Goal: Use online tool/utility: Utilize a website feature to perform a specific function

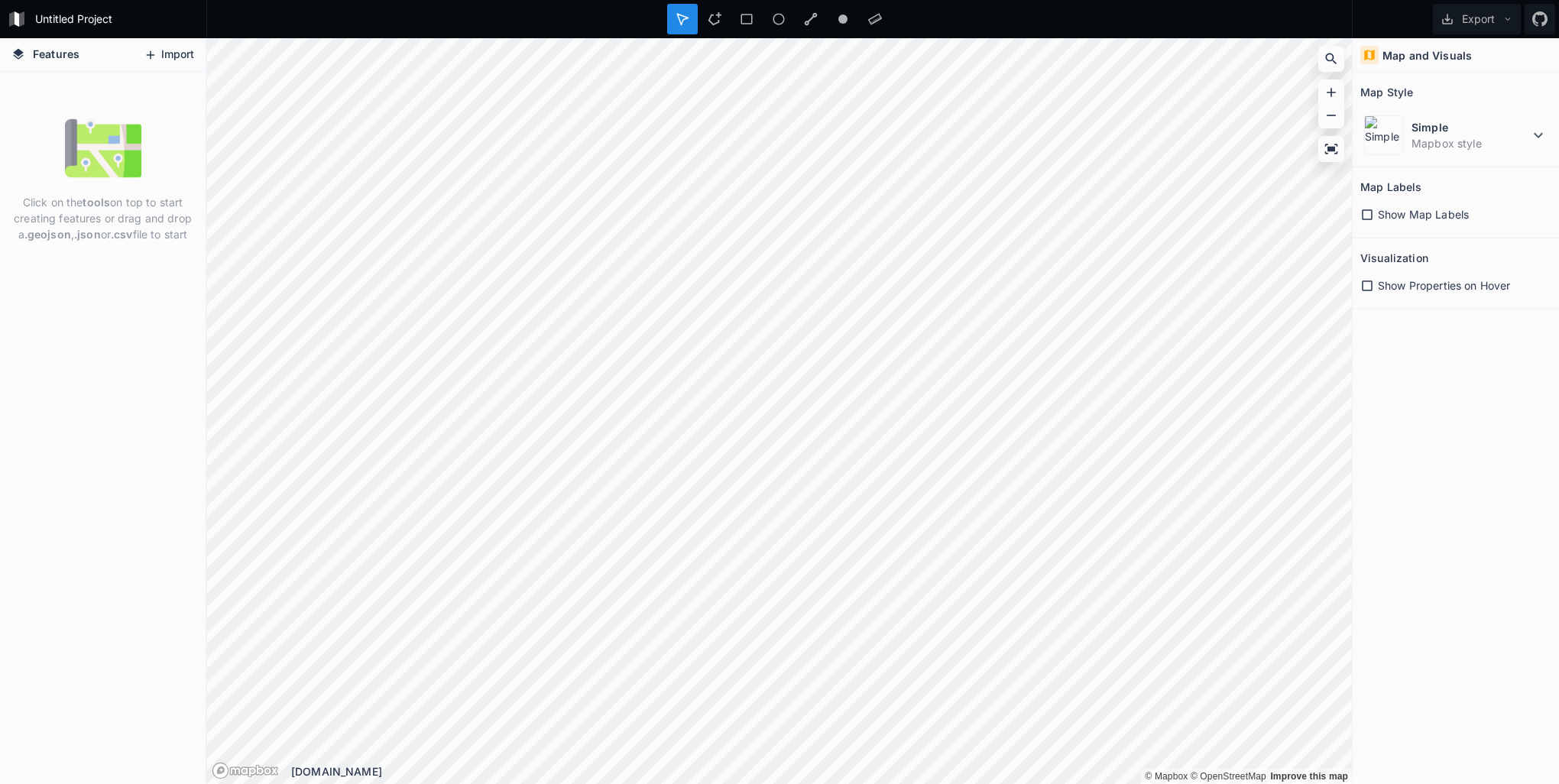
drag, startPoint x: 160, startPoint y: 33, endPoint x: 159, endPoint y: 44, distance: 11.0
click at [159, 37] on div "Untitled Project" at bounding box center [103, 19] width 206 height 38
click at [160, 51] on button "Import" at bounding box center [168, 55] width 65 height 24
click at [1409, 214] on span "Show Map Labels" at bounding box center [1423, 214] width 91 height 16
click at [1415, 286] on span "Show Properties on Hover" at bounding box center [1444, 285] width 132 height 16
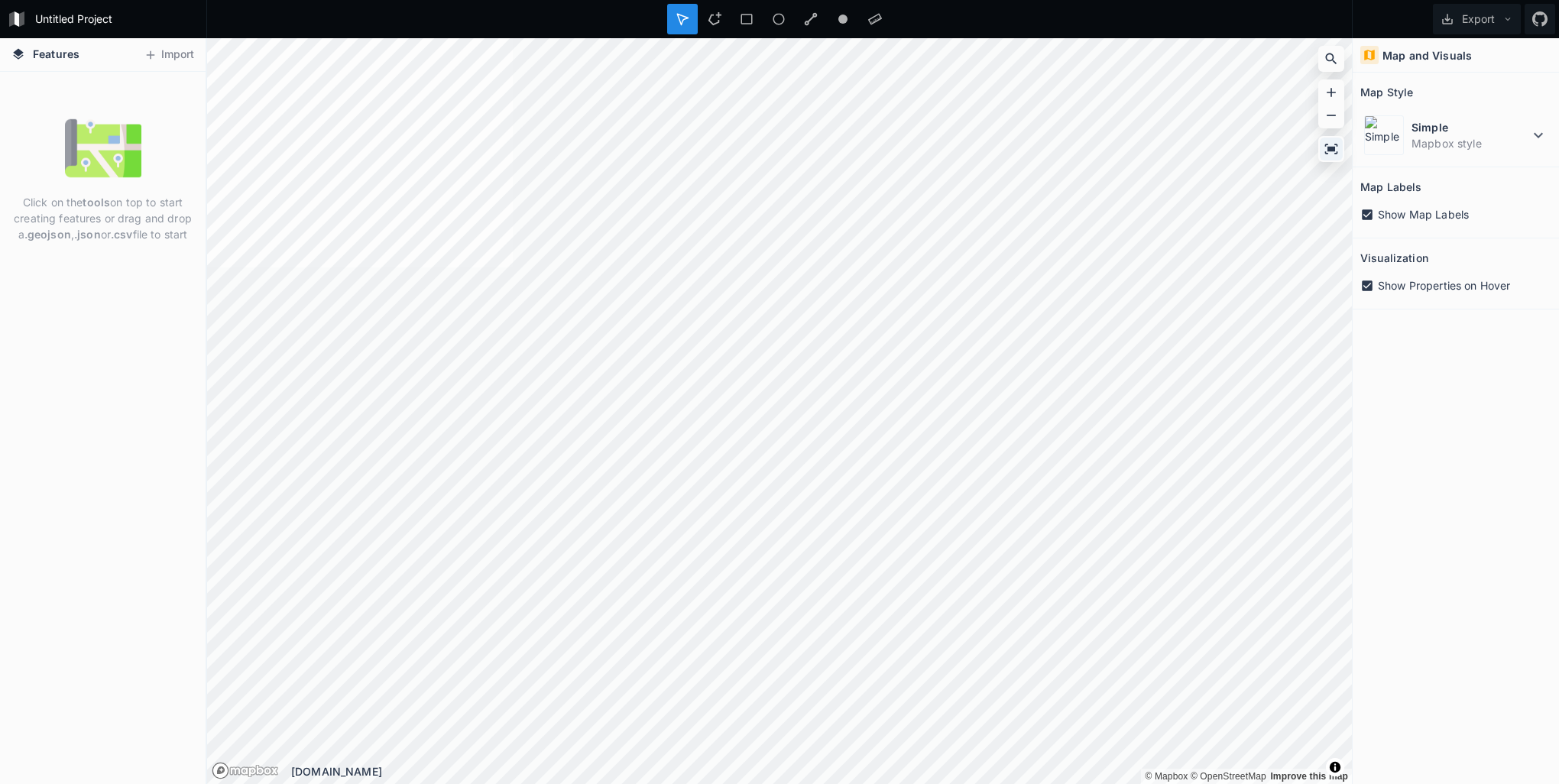
click at [1332, 144] on icon at bounding box center [1331, 149] width 16 height 16
click at [139, 234] on p "Click on the tools on top to start creating features or drag and drop a .geojso…" at bounding box center [103, 218] width 183 height 48
click at [85, 200] on strong "tools" at bounding box center [97, 201] width 27 height 13
click at [887, 783] on html "Untitled Project Export Features Import Click on the tools on top to start crea…" at bounding box center [780, 392] width 1559 height 784
